Goal: Find specific page/section

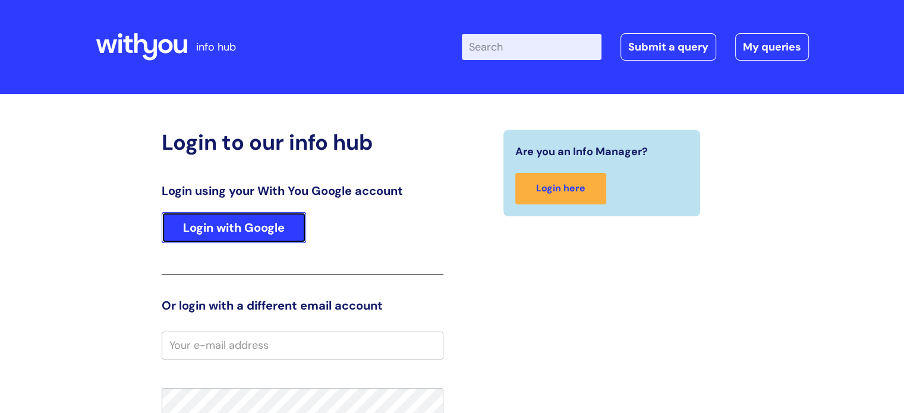
click at [282, 216] on link "Login with Google" at bounding box center [234, 227] width 144 height 31
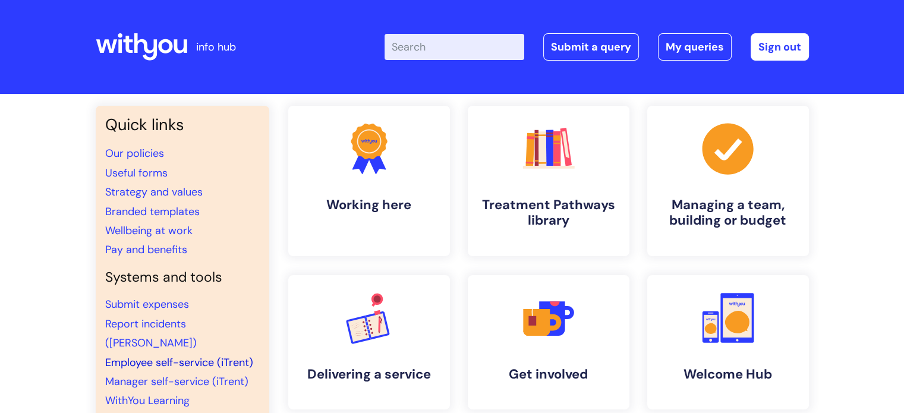
click at [165, 355] on link "Employee self-service (iTrent)" at bounding box center [179, 362] width 148 height 14
click at [172, 322] on link "Report incidents ([PERSON_NAME])" at bounding box center [151, 333] width 92 height 33
